Goal: Navigation & Orientation: Find specific page/section

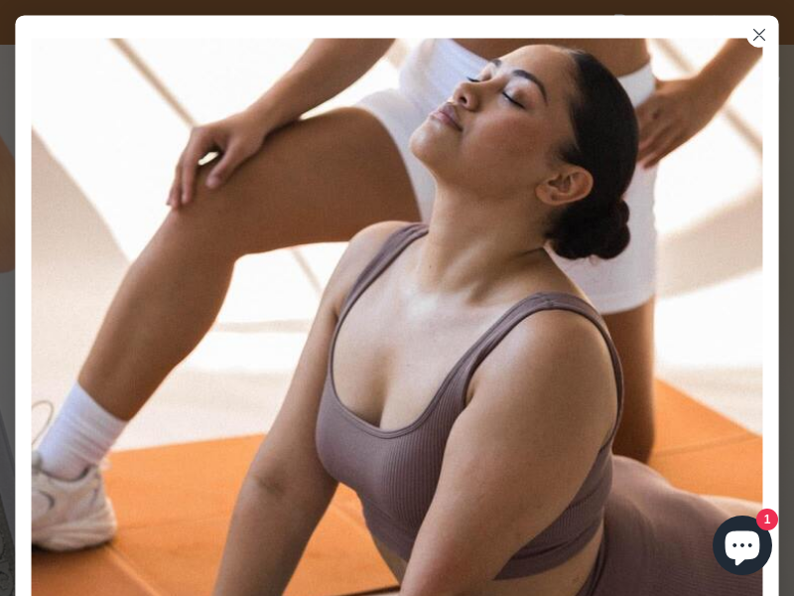
scroll to position [550, 0]
